Goal: Book appointment/travel/reservation

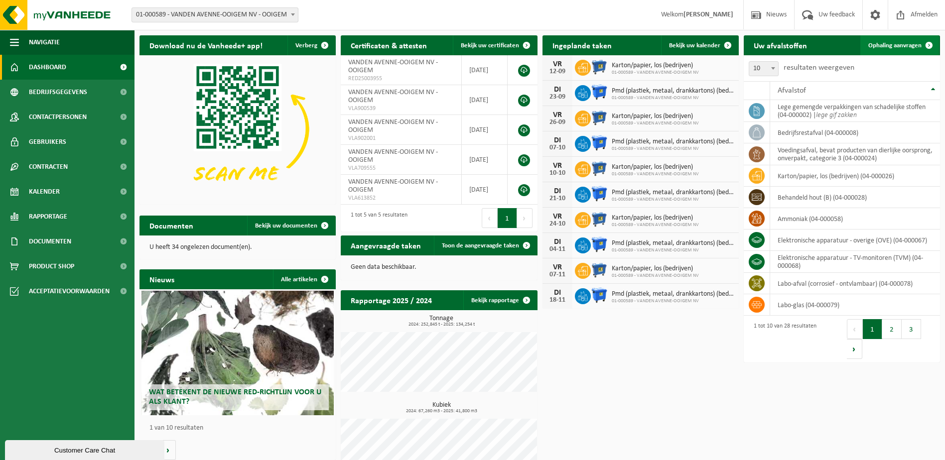
click at [893, 46] on span "Ophaling aanvragen" at bounding box center [894, 45] width 53 height 6
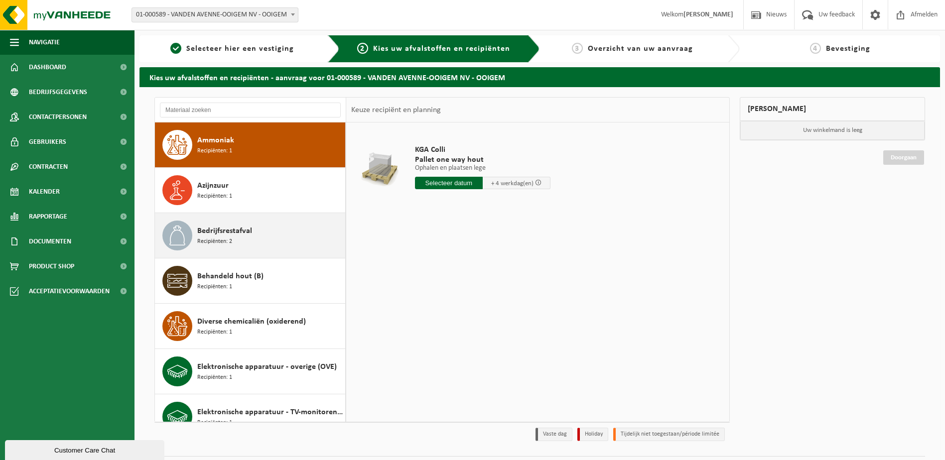
click at [231, 228] on span "Bedrijfsrestafval" at bounding box center [224, 231] width 55 height 12
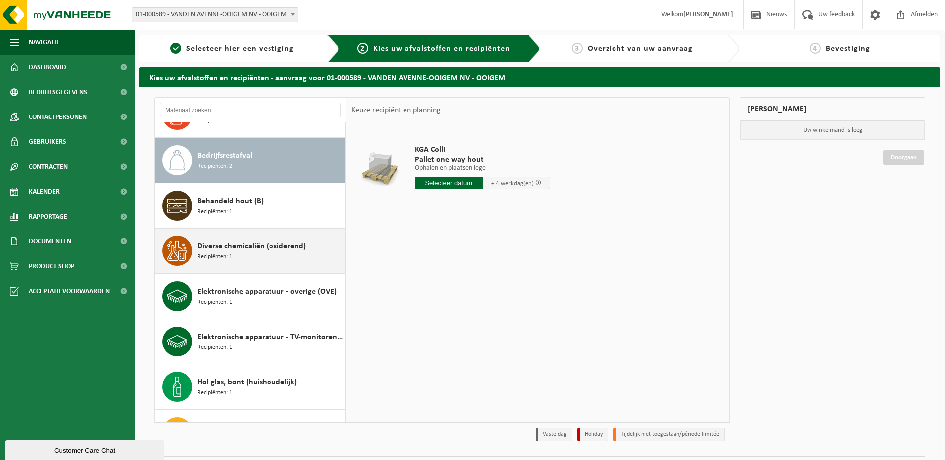
scroll to position [91, 0]
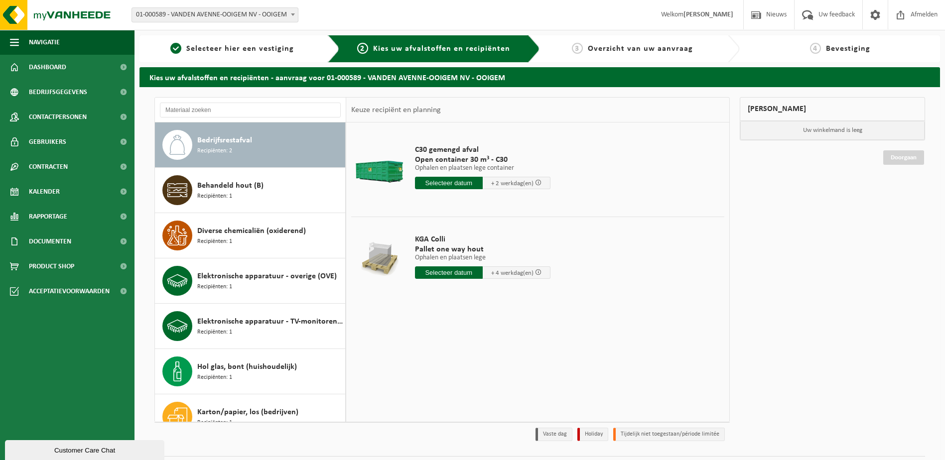
click at [450, 184] on input "text" at bounding box center [449, 183] width 68 height 12
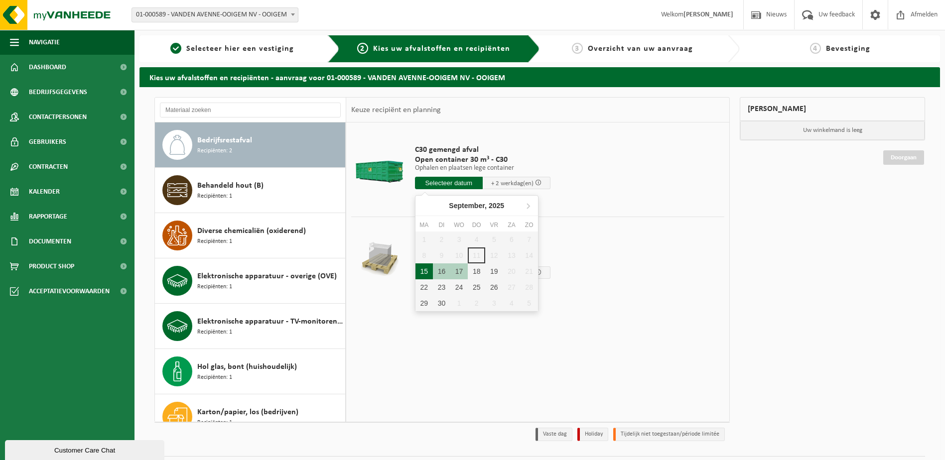
click at [422, 270] on div "15" at bounding box center [423, 272] width 17 height 16
type input "Van 2025-09-15"
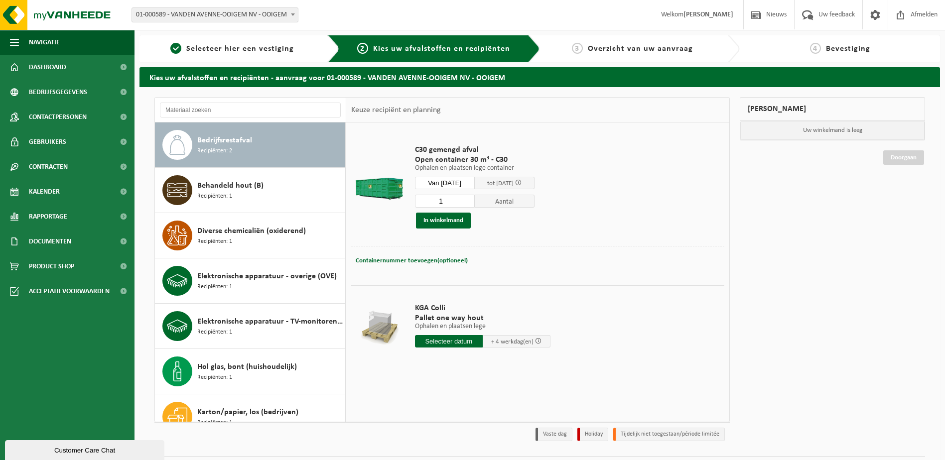
click at [442, 212] on div "1 Aantal In winkelmand" at bounding box center [475, 211] width 120 height 34
click at [442, 221] on button "In winkelmand" at bounding box center [443, 221] width 55 height 16
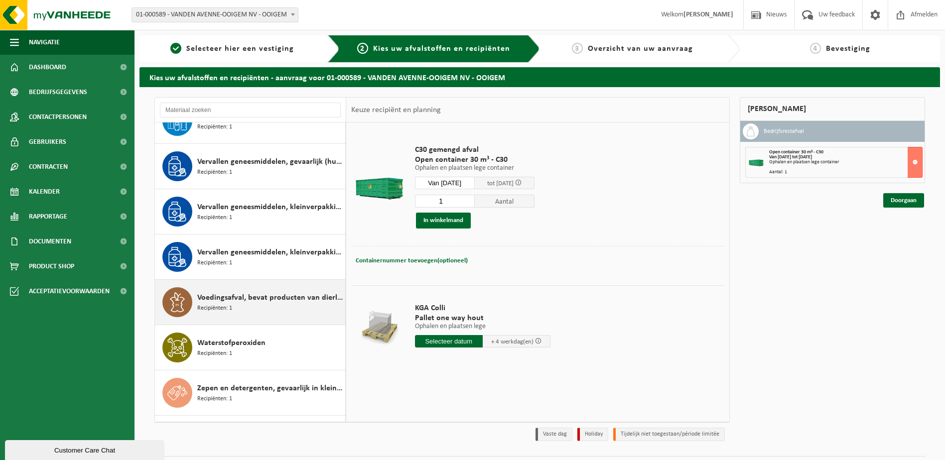
click at [285, 294] on span "Voedingsafval, bevat producten van dierlijke oorsprong, onverpakt, categorie 3" at bounding box center [269, 298] width 145 height 12
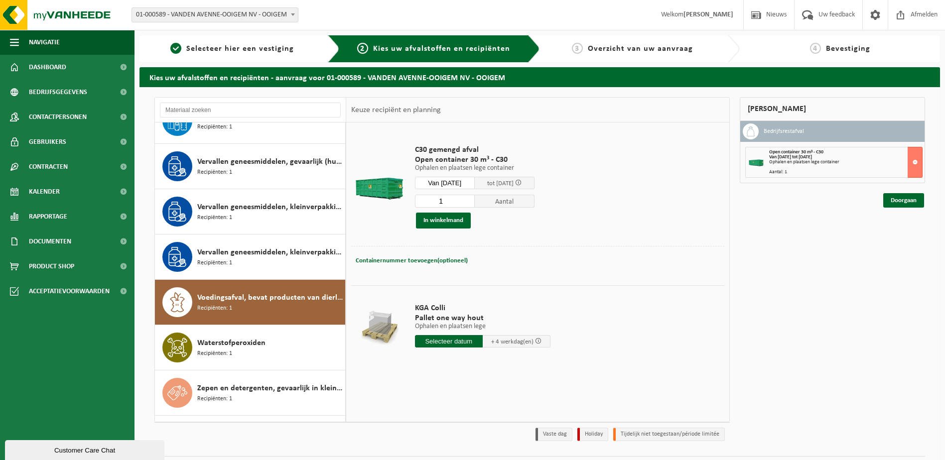
scroll to position [925, 0]
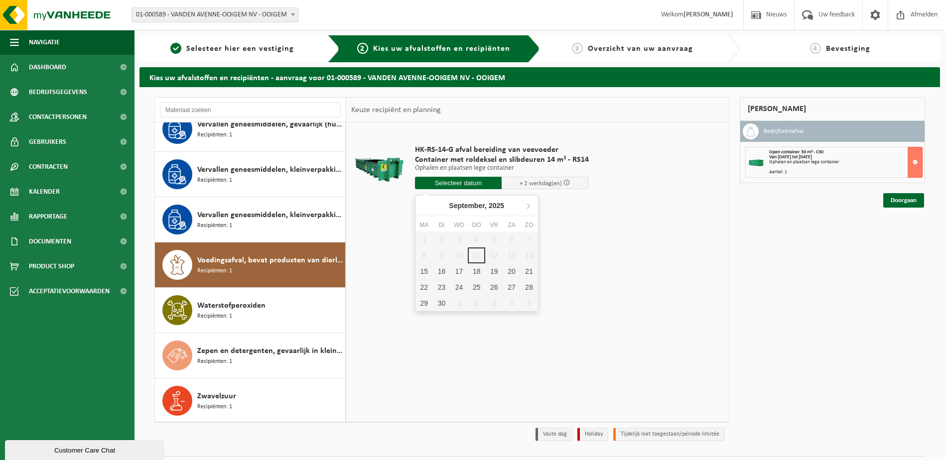
click at [440, 183] on input "text" at bounding box center [458, 183] width 87 height 12
click at [425, 274] on div "15" at bounding box center [423, 272] width 17 height 16
type input "Van 2025-09-15"
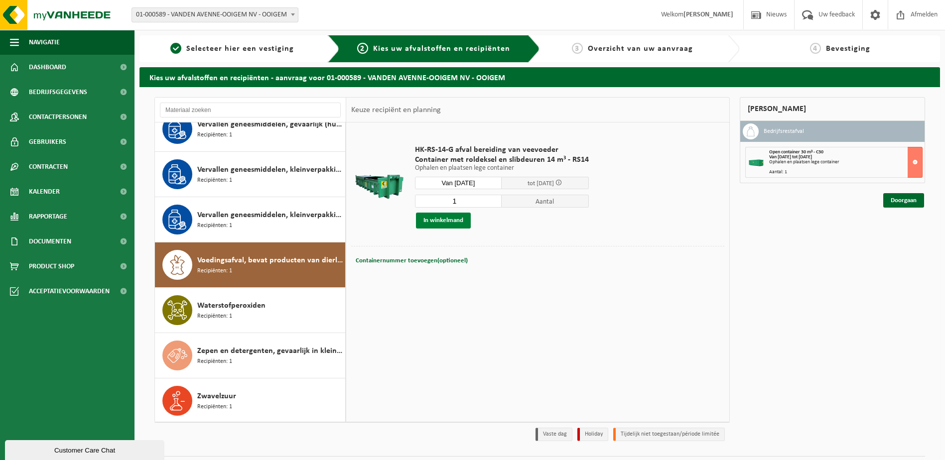
click at [455, 221] on button "In winkelmand" at bounding box center [443, 221] width 55 height 16
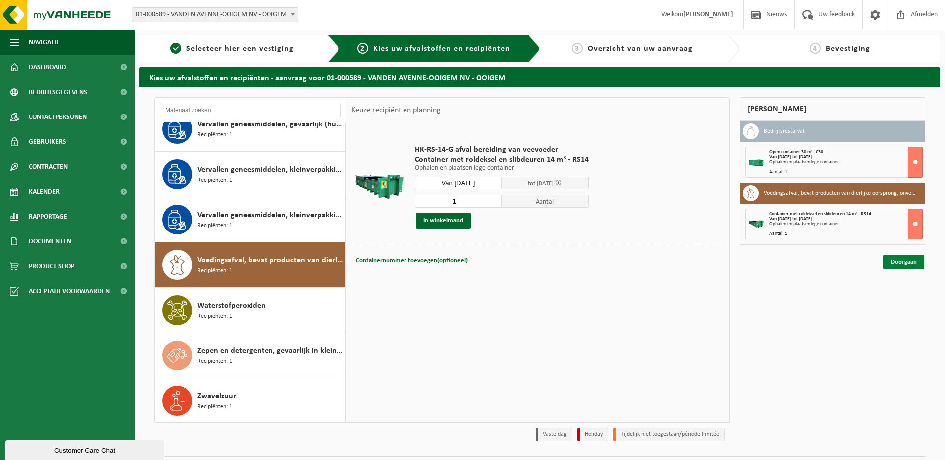
click at [917, 263] on link "Doorgaan" at bounding box center [903, 262] width 41 height 14
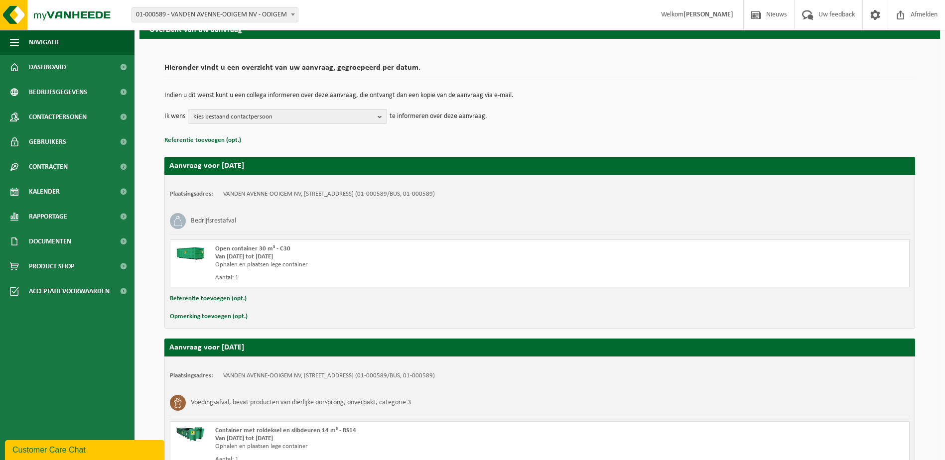
scroll to position [149, 0]
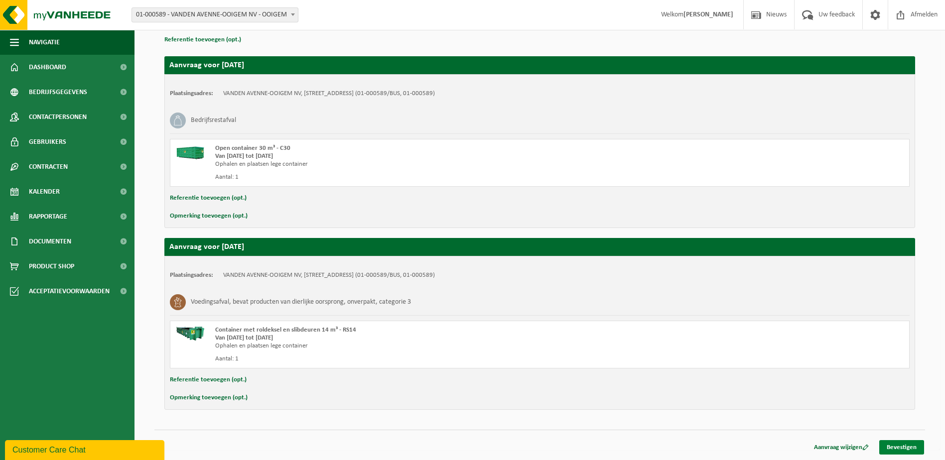
click at [904, 448] on link "Bevestigen" at bounding box center [901, 447] width 45 height 14
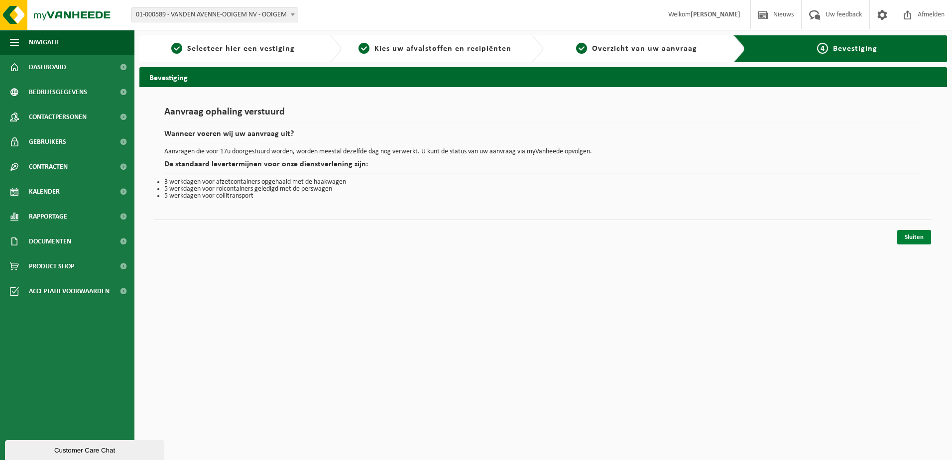
click at [910, 239] on link "Sluiten" at bounding box center [915, 237] width 34 height 14
